Goal: Task Accomplishment & Management: Manage account settings

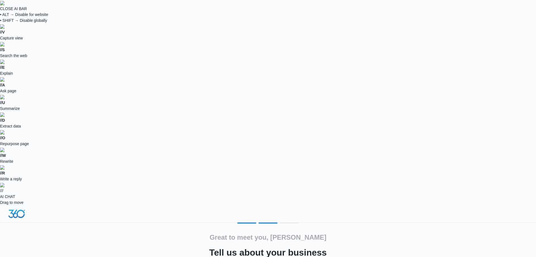
type input "359687"
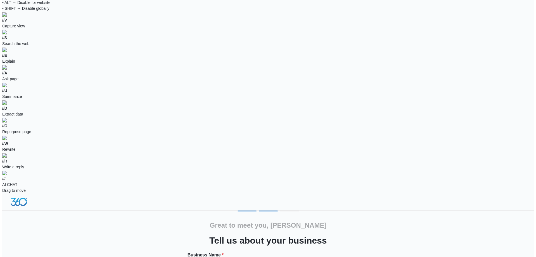
scroll to position [0, 0]
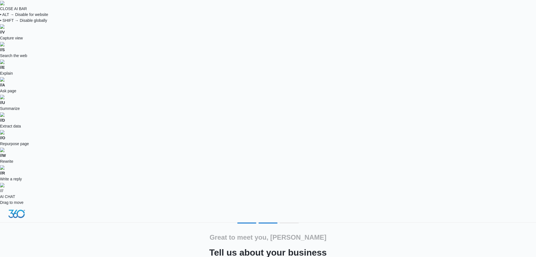
drag, startPoint x: 257, startPoint y: 199, endPoint x: 161, endPoint y: 203, distance: 95.9
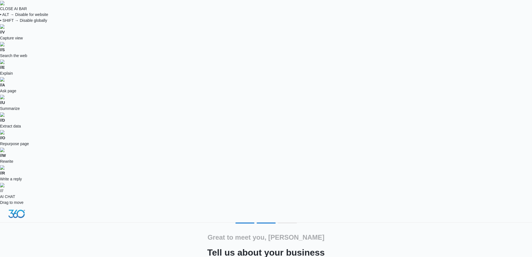
type input "115884"
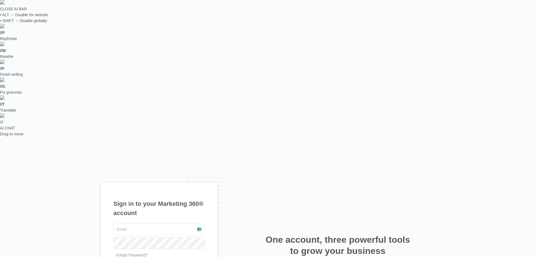
type input "[EMAIL_ADDRESS][DOMAIN_NAME]"
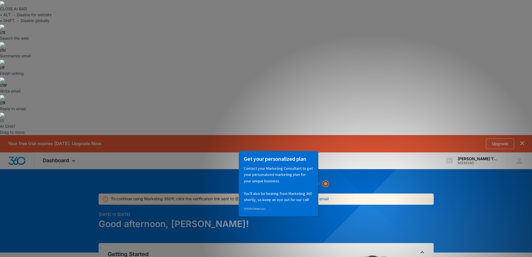
click at [302, 162] on h3 "Get your personalized plan" at bounding box center [278, 158] width 69 height 7
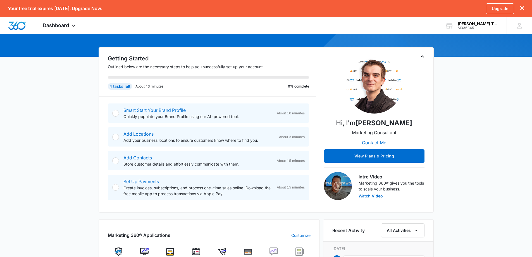
scroll to position [112, 0]
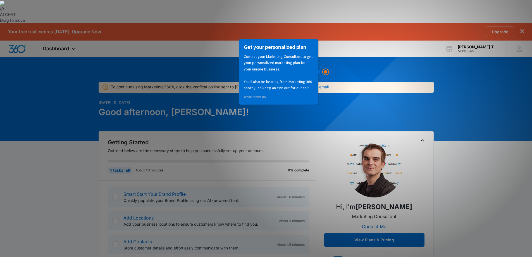
click at [262, 97] on link "⊘ Hide these tips" at bounding box center [255, 96] width 22 height 4
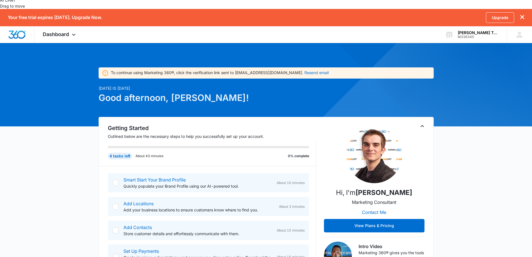
scroll to position [140, 0]
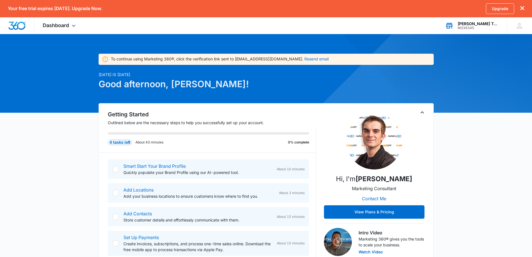
click at [483, 27] on div "M336345" at bounding box center [478, 28] width 41 height 4
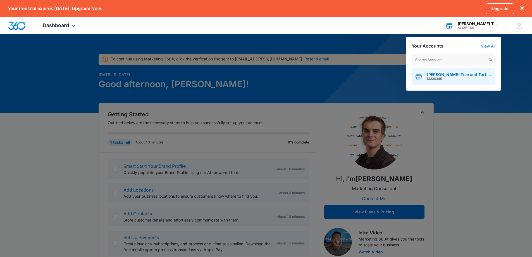
click at [461, 76] on span "[PERSON_NAME] Tree and Turf Care" at bounding box center [460, 74] width 66 height 4
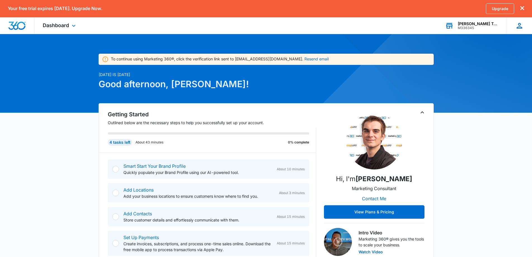
click at [518, 25] on icon at bounding box center [520, 26] width 6 height 6
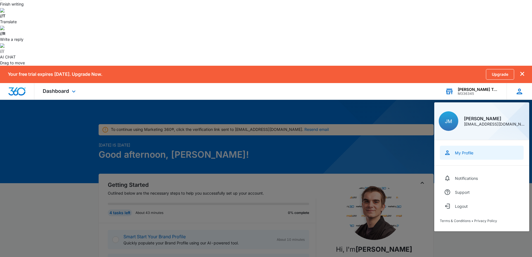
click at [463, 150] on div "My Profile" at bounding box center [464, 152] width 18 height 5
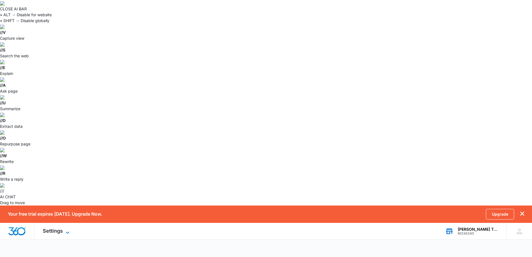
click at [66, 229] on icon at bounding box center [67, 232] width 7 height 7
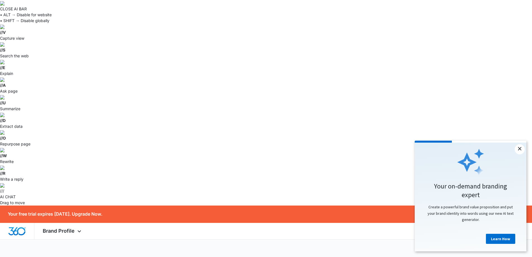
click at [522, 150] on link "×" at bounding box center [520, 149] width 10 height 10
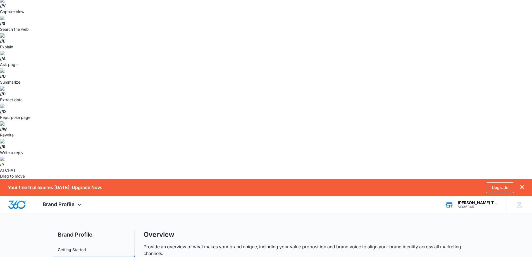
scroll to position [23, 0]
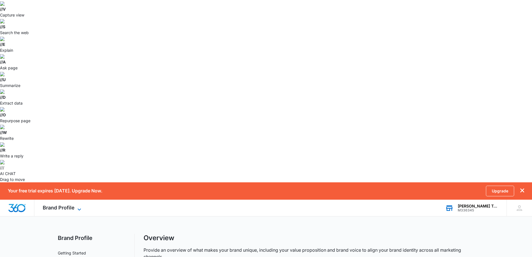
click at [59, 204] on span "Brand Profile" at bounding box center [59, 207] width 32 height 6
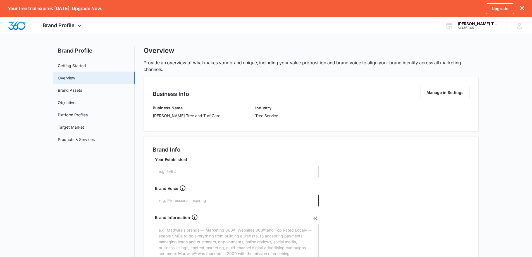
scroll to position [219, 0]
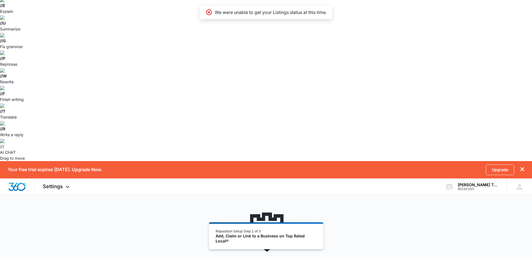
scroll to position [47, 0]
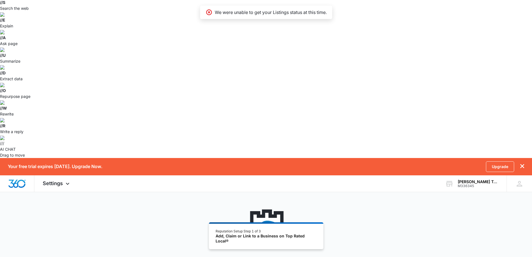
type input "greer"
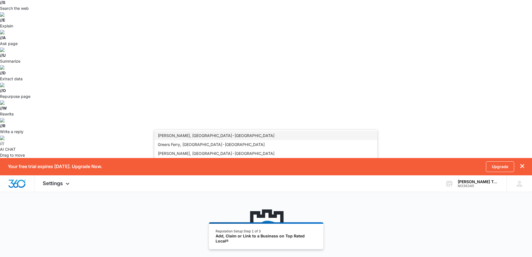
click at [206, 134] on div "Greer, SC - USA" at bounding box center [266, 135] width 216 height 6
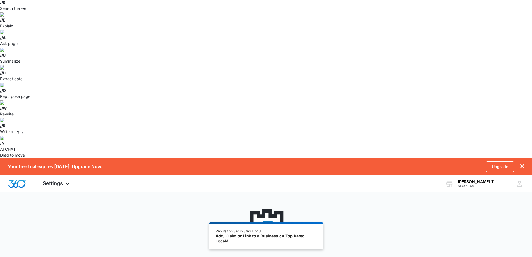
type input "[PERSON_NAME] Tree and Turf Care"
click at [214, 199] on button "Add A New Business Location" at bounding box center [265, 200] width 223 height 13
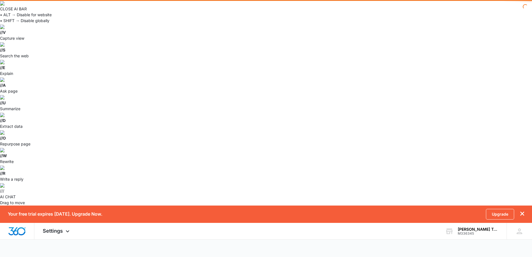
select select "South Carolina"
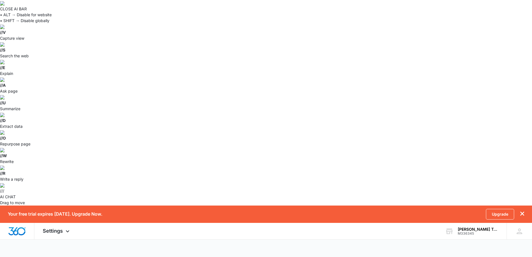
paste input "+1 864 913 3978"
drag, startPoint x: 278, startPoint y: 94, endPoint x: 269, endPoint y: 93, distance: 9.2
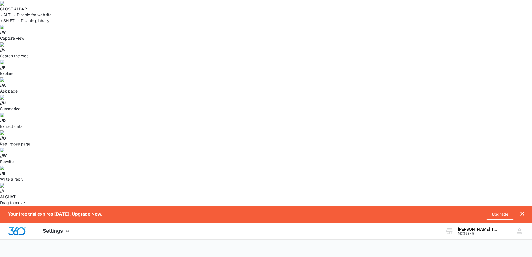
type input "[PHONE_NUMBER]"
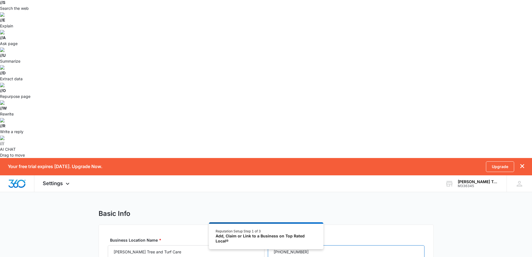
scroll to position [20, 0]
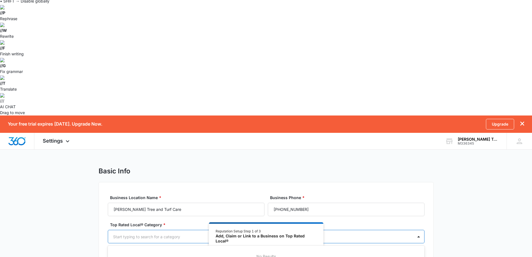
click at [192, 233] on div at bounding box center [259, 236] width 293 height 7
type input "tree"
click at [168, 253] on div "Tree Care Companies" at bounding box center [265, 256] width 302 height 6
click at [172, 233] on div at bounding box center [284, 236] width 244 height 7
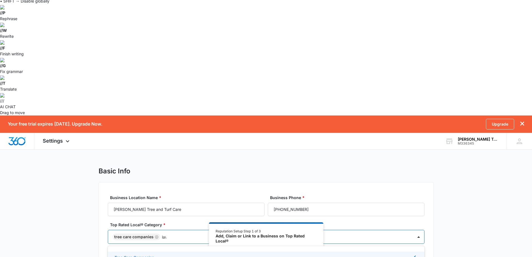
type input "lawn"
click at [172, 233] on div "lawn" at bounding box center [284, 236] width 244 height 7
click at [172, 233] on div at bounding box center [284, 236] width 244 height 7
type input "land"
click at [172, 233] on div at bounding box center [284, 236] width 244 height 7
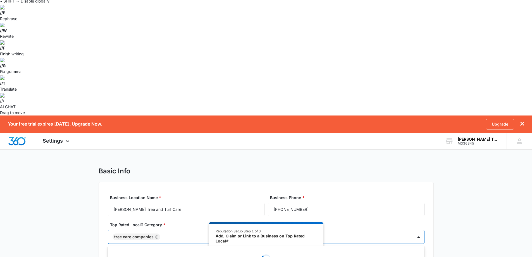
click at [172, 233] on div at bounding box center [284, 236] width 244 height 7
type input "a"
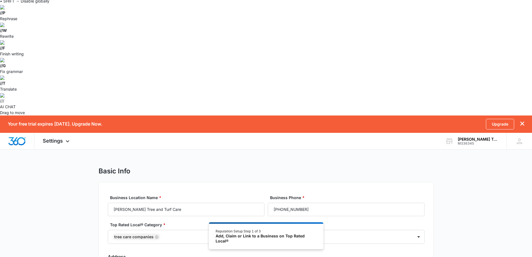
type input "119 Big Dipper"
type input "29651"
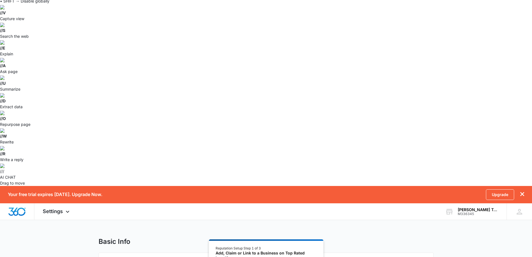
checkbox input "true"
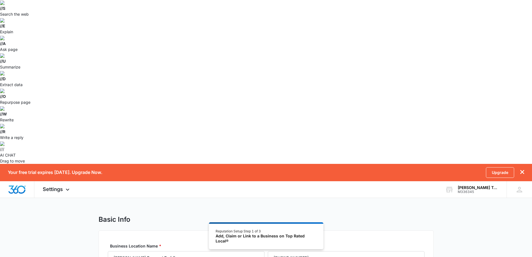
scroll to position [47, 0]
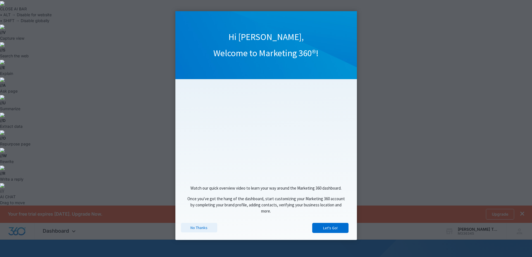
click at [200, 226] on link "No Thanks" at bounding box center [199, 227] width 36 height 9
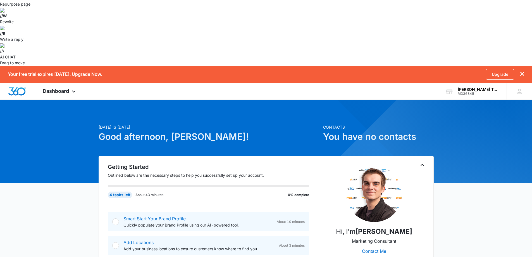
scroll to position [106, 0]
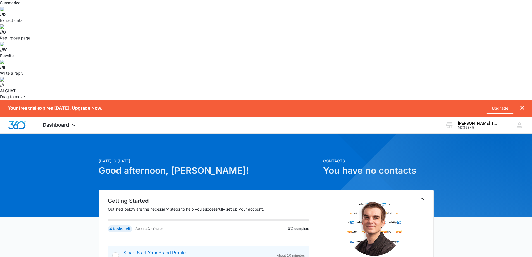
click at [519, 121] on icon at bounding box center [519, 125] width 8 height 8
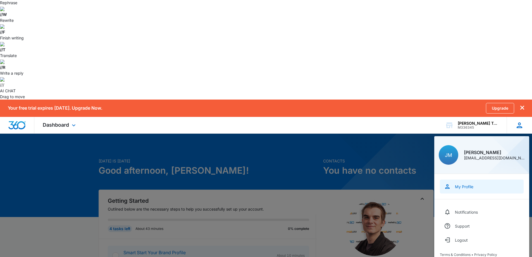
click at [463, 179] on link "My Profile" at bounding box center [482, 186] width 84 height 14
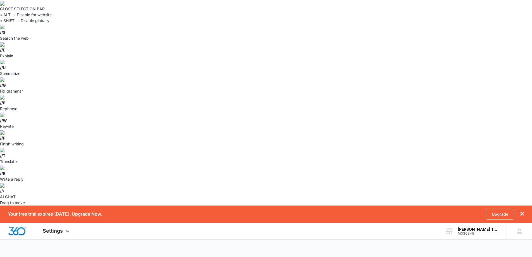
click at [473, 130] on button "Go to Dashboard" at bounding box center [488, 132] width 51 height 8
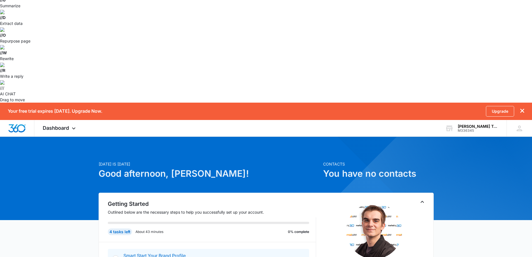
scroll to position [104, 0]
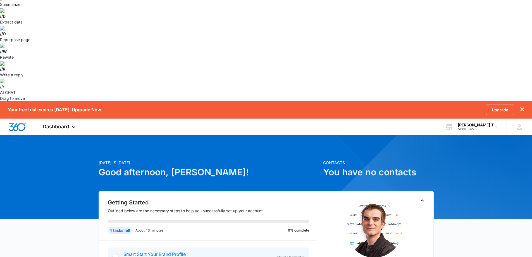
click at [240, 256] on p "Quickly populate your Brand Profile using our AI-powered tool." at bounding box center [197, 260] width 149 height 6
click at [110, 247] on div "Smart Start Your Brand Profile Quickly populate your Brand Profile using our AI…" at bounding box center [208, 256] width 201 height 19
click at [117, 254] on div at bounding box center [115, 257] width 7 height 7
click at [135, 251] on link "Smart Start Your Brand Profile" at bounding box center [154, 254] width 62 height 6
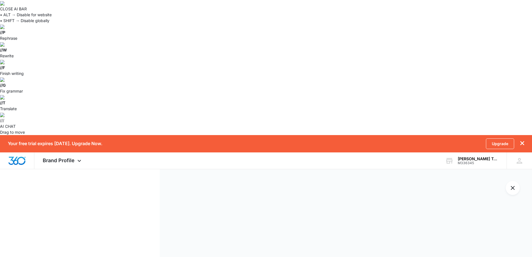
type input "https://martintreeandturfcare.com"
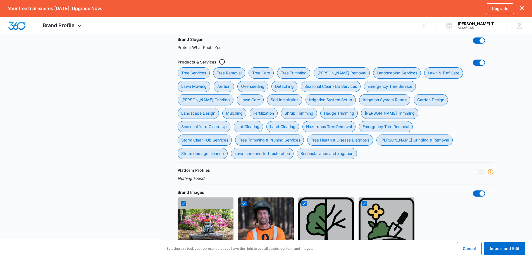
scroll to position [429, 0]
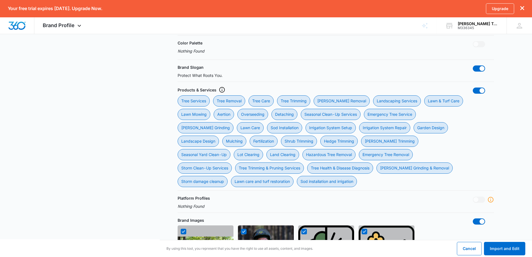
checkbox input "false"
drag, startPoint x: 178, startPoint y: 87, endPoint x: 181, endPoint y: 87, distance: 3.6
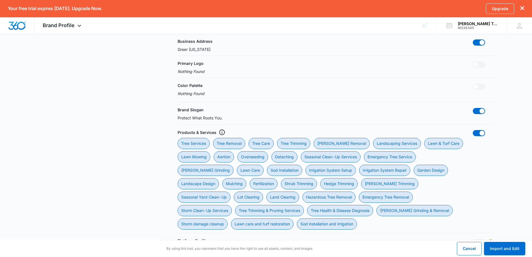
scroll to position [373, 0]
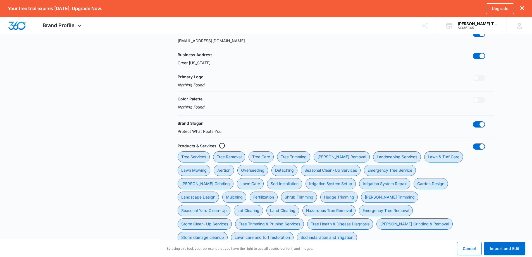
checkbox input "false"
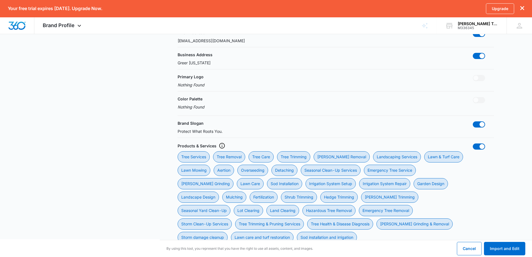
checkbox input "false"
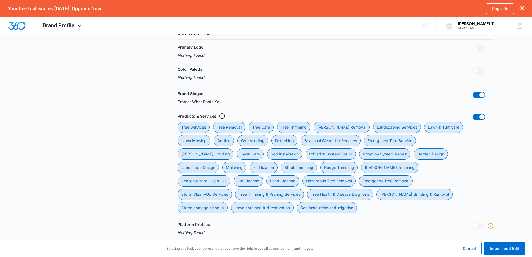
scroll to position [457, 0]
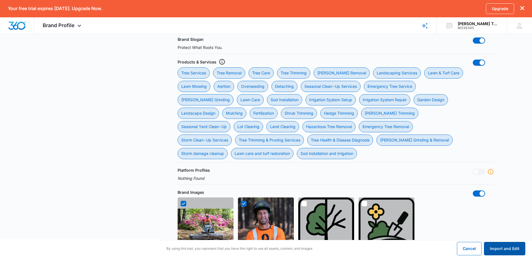
click at [503, 247] on button "Import and Edit" at bounding box center [504, 248] width 41 height 13
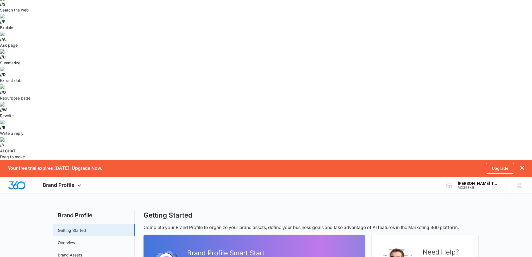
scroll to position [56, 0]
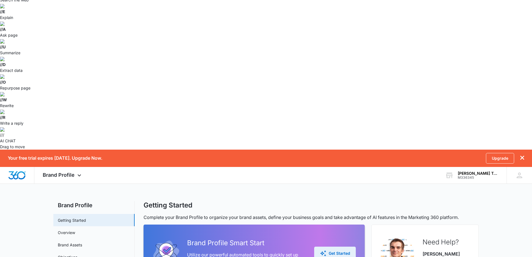
click at [335, 246] on button "Get Started" at bounding box center [335, 252] width 42 height 13
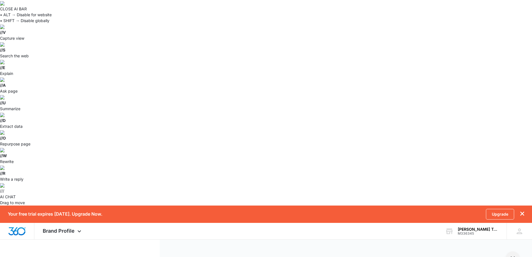
click at [508, 251] on button "Exit Smart Start Wizard" at bounding box center [513, 258] width 14 height 14
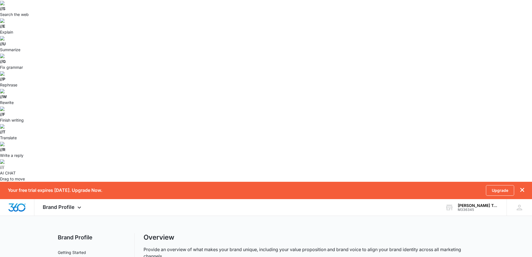
scroll to position [84, 0]
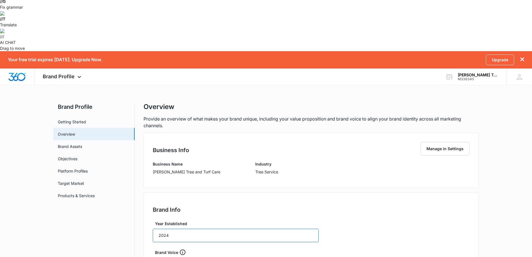
type input "2024"
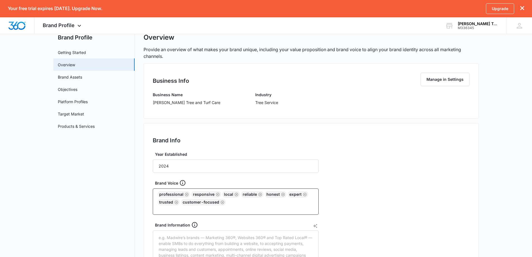
scroll to position [6, 0]
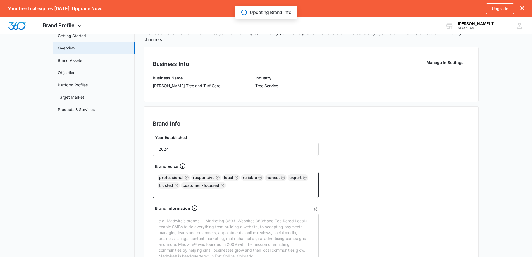
scroll to position [249, 0]
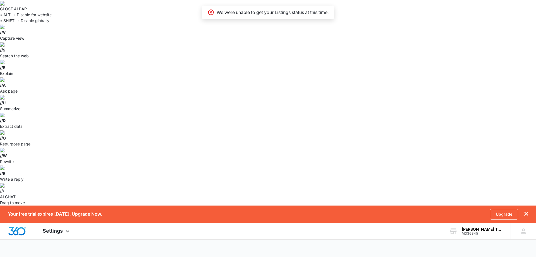
type input "greer"
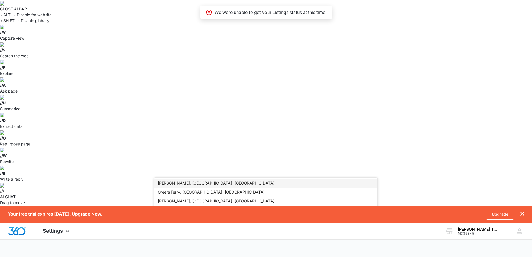
click at [213, 183] on div "Greer, SC - USA" at bounding box center [266, 183] width 216 height 6
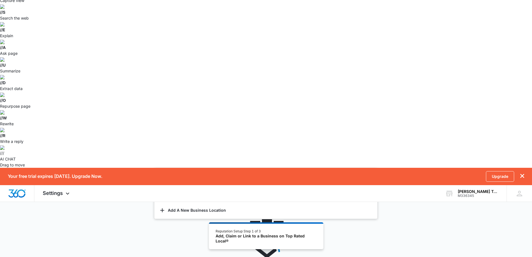
scroll to position [47, 0]
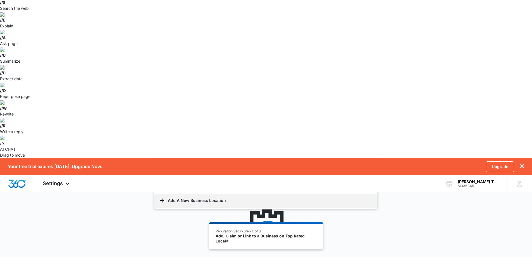
type input "[PERSON_NAME] Tree and Turf Care"
click at [209, 201] on button "Add A New Business Location" at bounding box center [265, 200] width 223 height 13
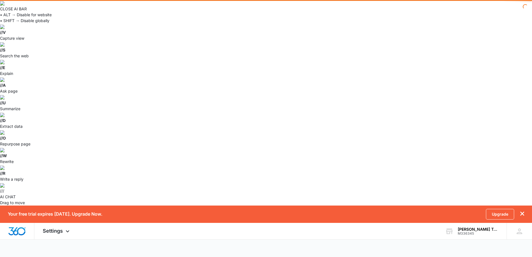
select select "South Carolina"
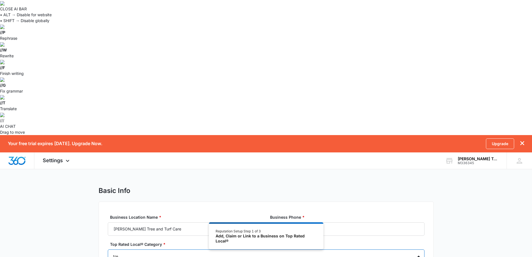
type input "tree"
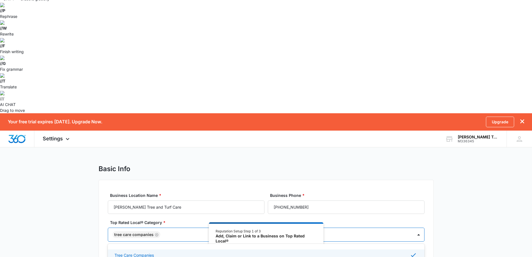
scroll to position [47, 0]
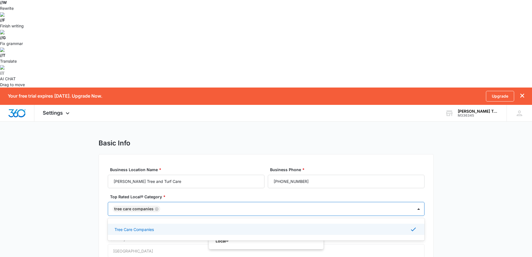
checkbox input "true"
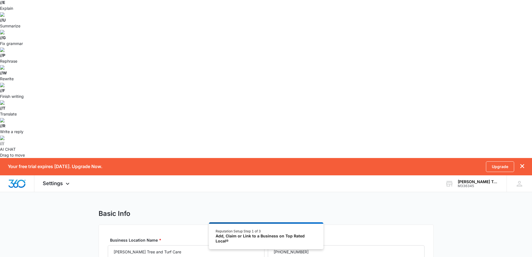
drag, startPoint x: 148, startPoint y: 142, endPoint x: 86, endPoint y: 141, distance: 61.4
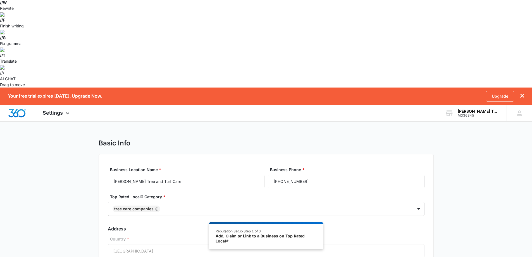
type input "119 Big Dipper"
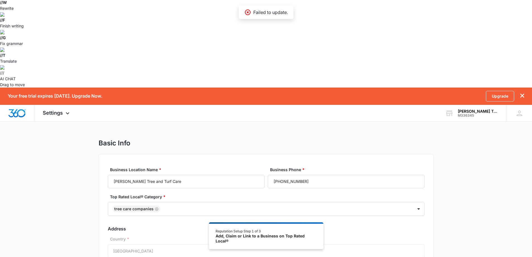
type input "29651"
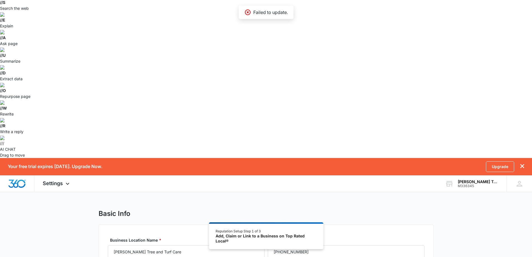
scroll to position [0, 0]
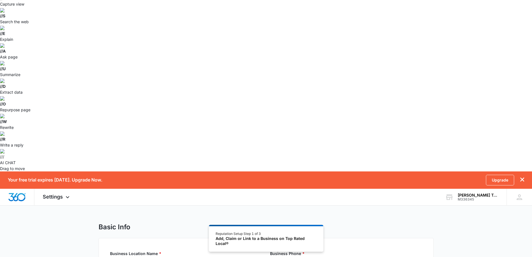
scroll to position [47, 0]
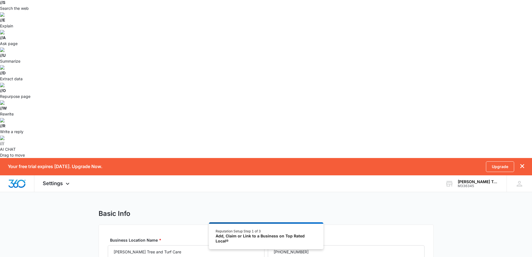
checkbox input "false"
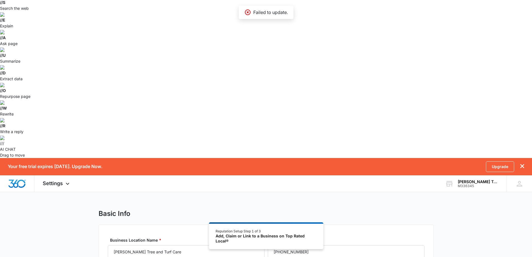
drag, startPoint x: 187, startPoint y: 183, endPoint x: 285, endPoint y: 194, distance: 98.3
